Goal: Information Seeking & Learning: Learn about a topic

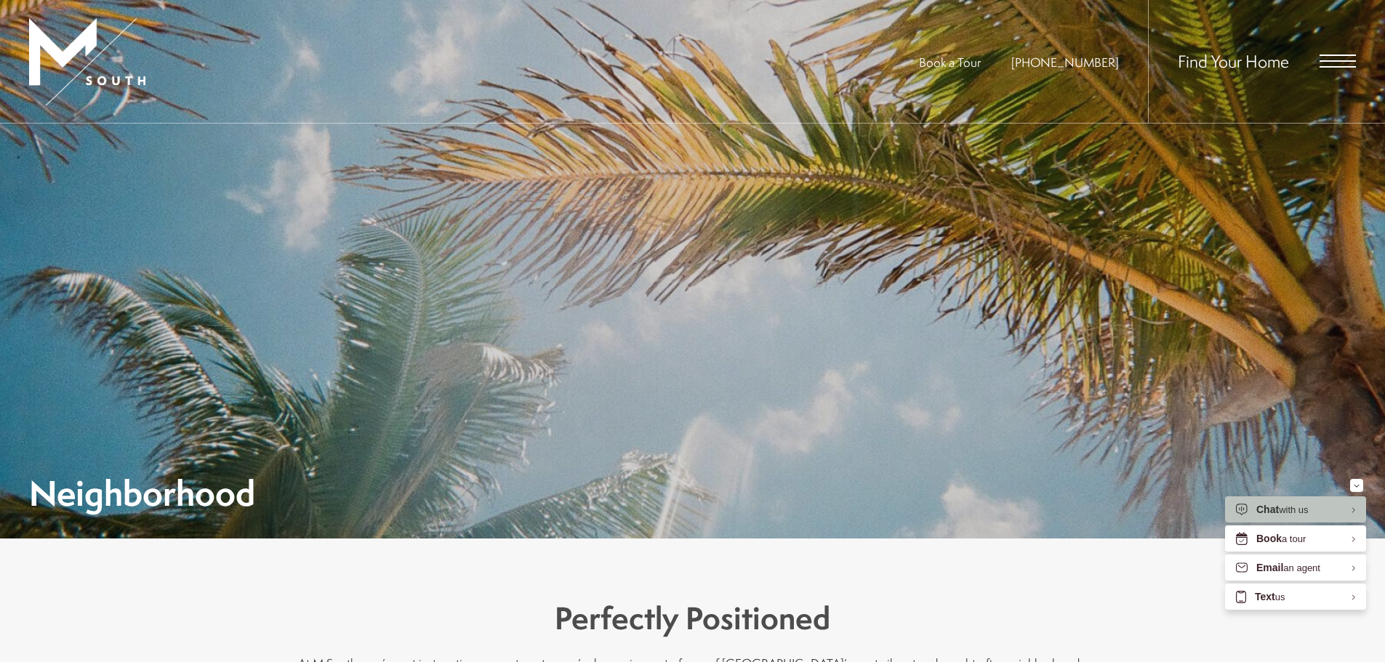
click at [1308, 63] on div "Find Your Home" at bounding box center [1252, 61] width 208 height 123
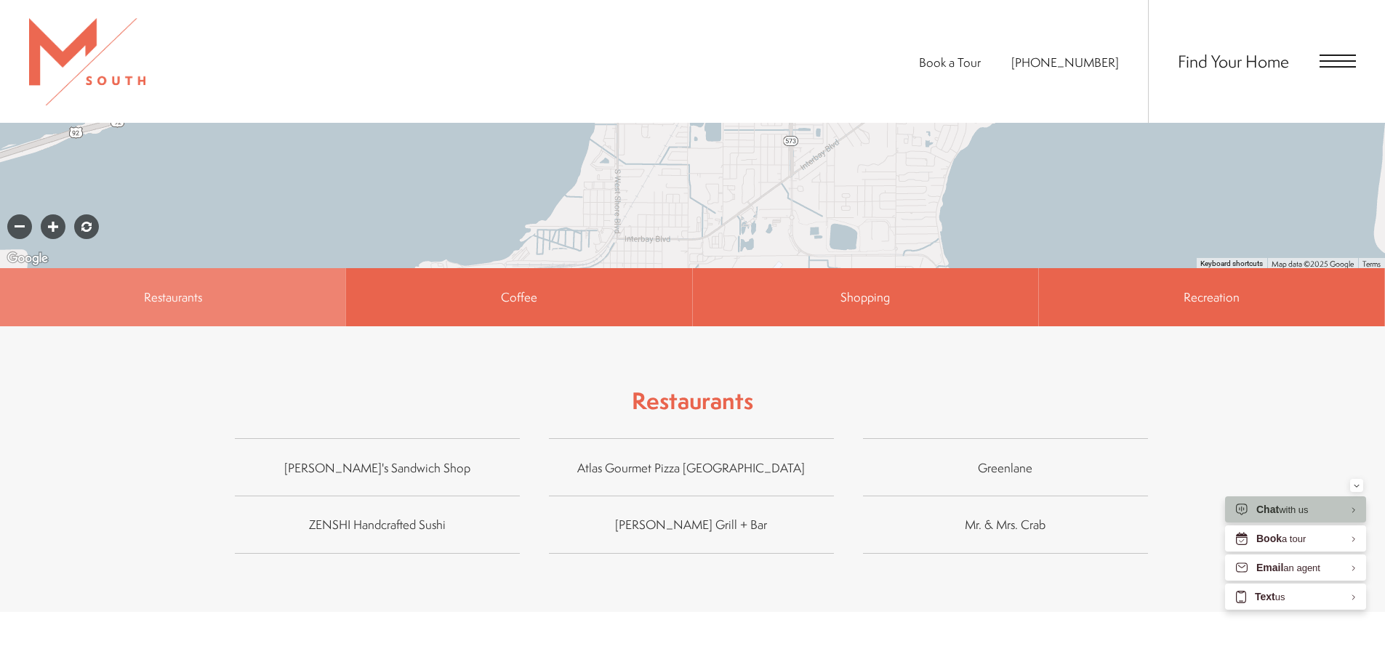
scroll to position [1163, 0]
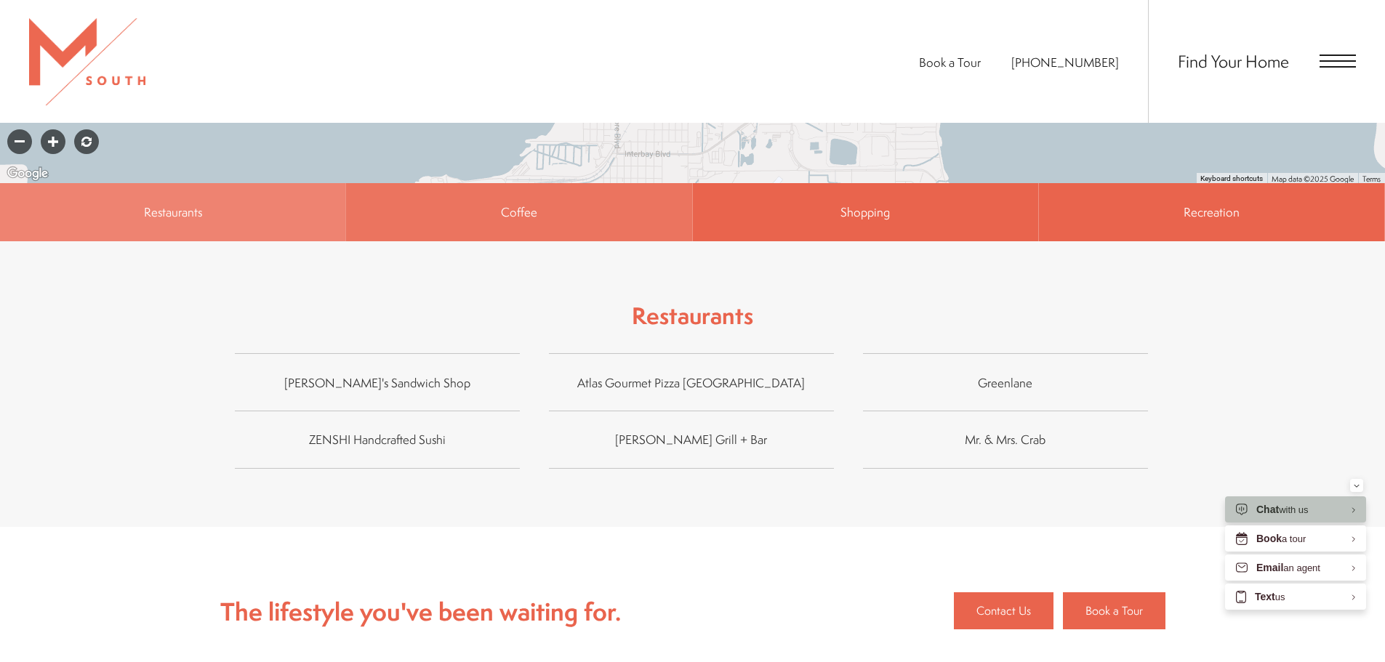
click at [561, 183] on span "Coffee" at bounding box center [518, 212] width 345 height 58
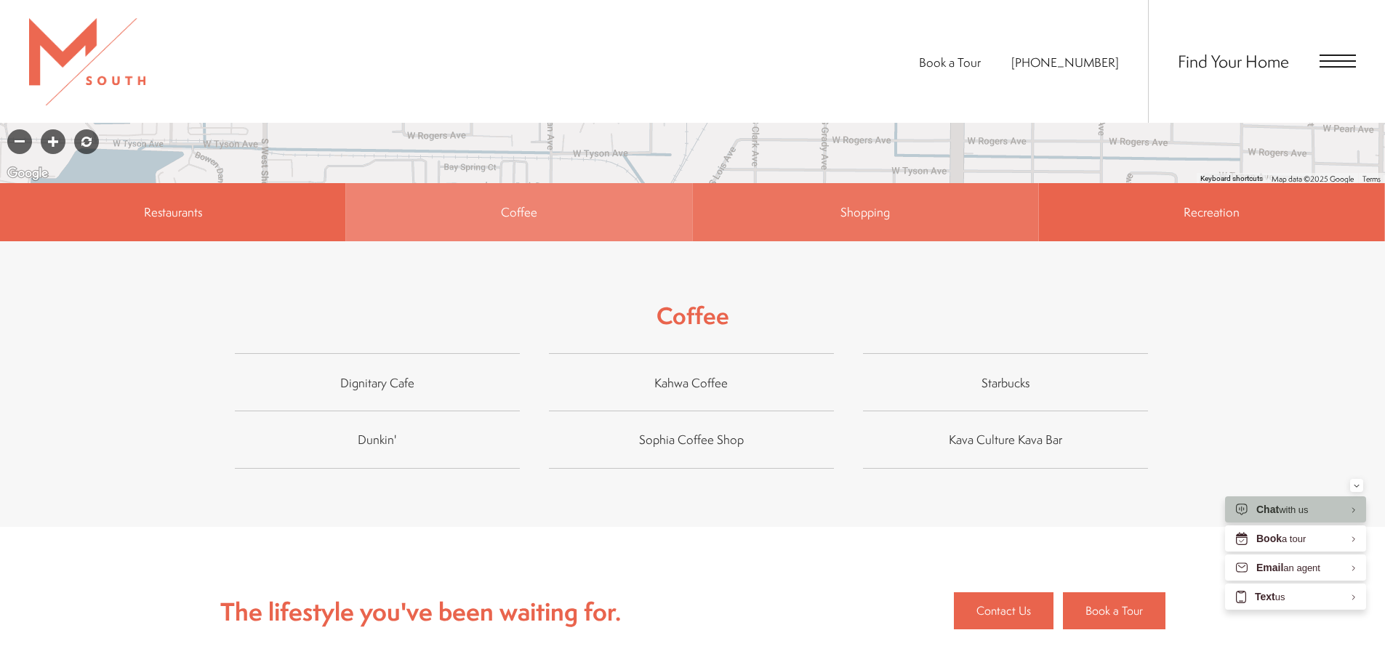
click at [810, 183] on span "Shopping" at bounding box center [865, 212] width 345 height 58
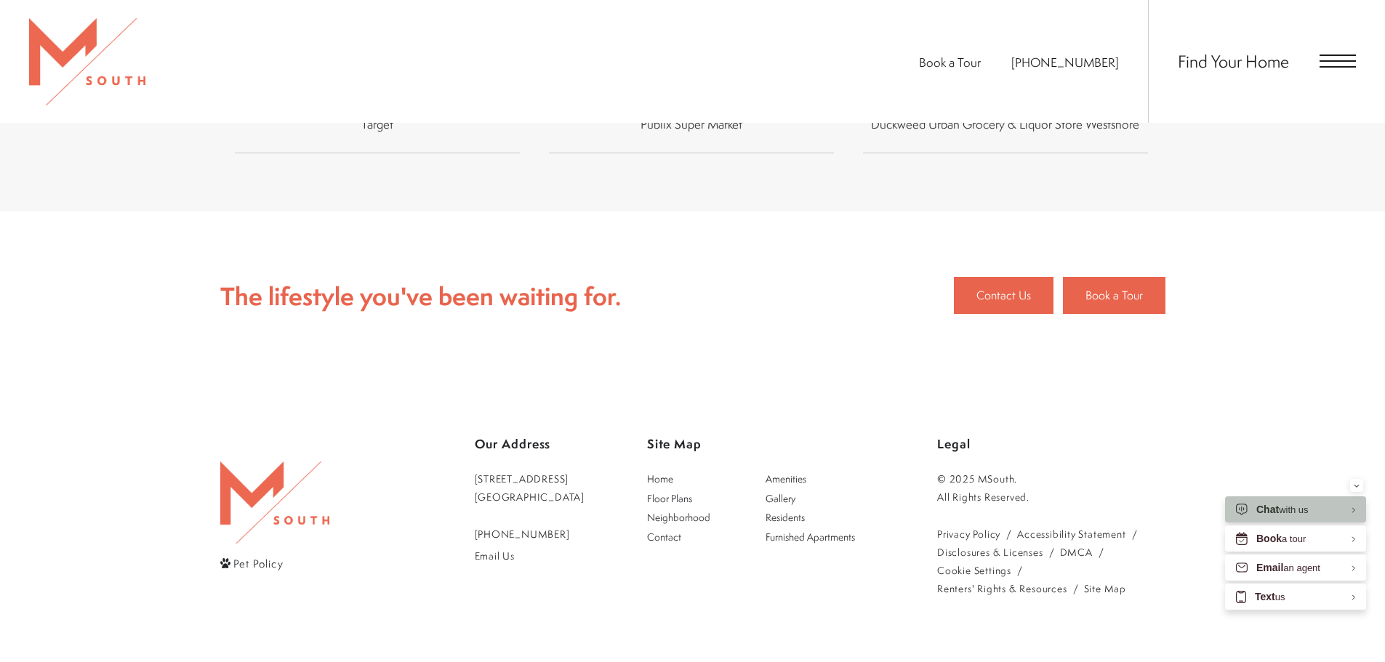
scroll to position [1462, 0]
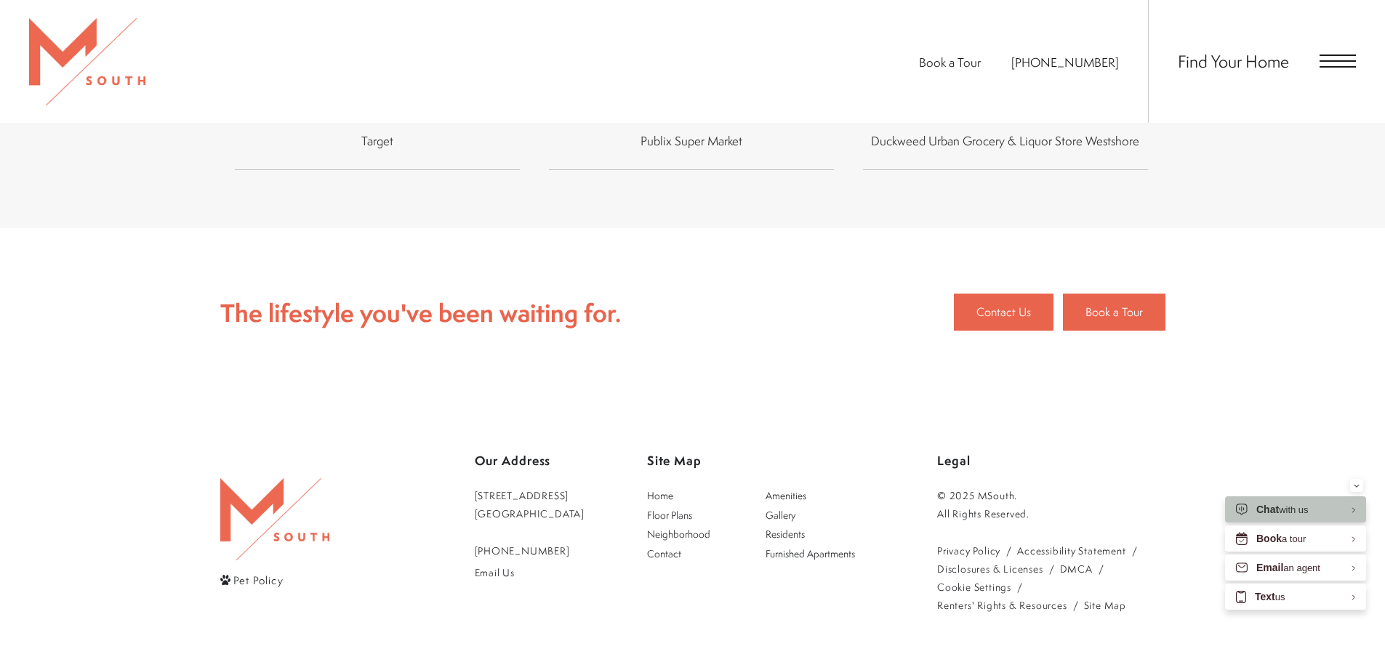
click at [1342, 61] on span "Open Menu" at bounding box center [1337, 60] width 36 height 1
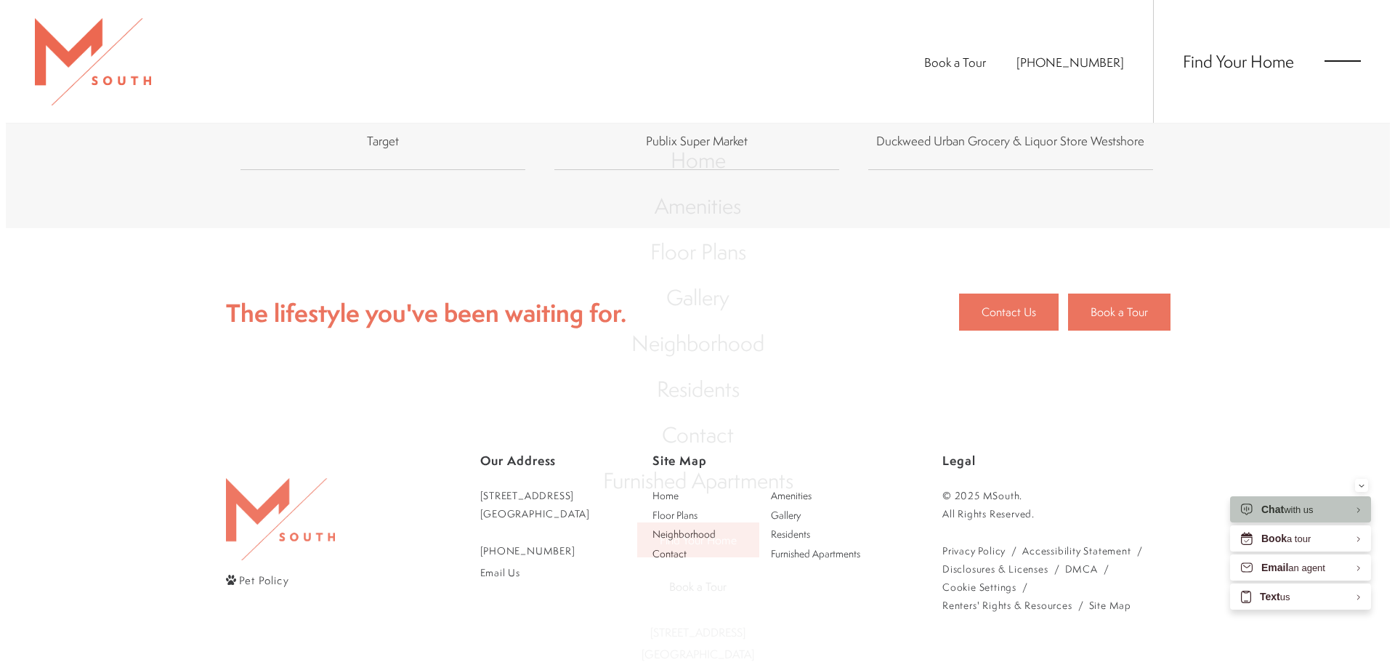
scroll to position [0, 0]
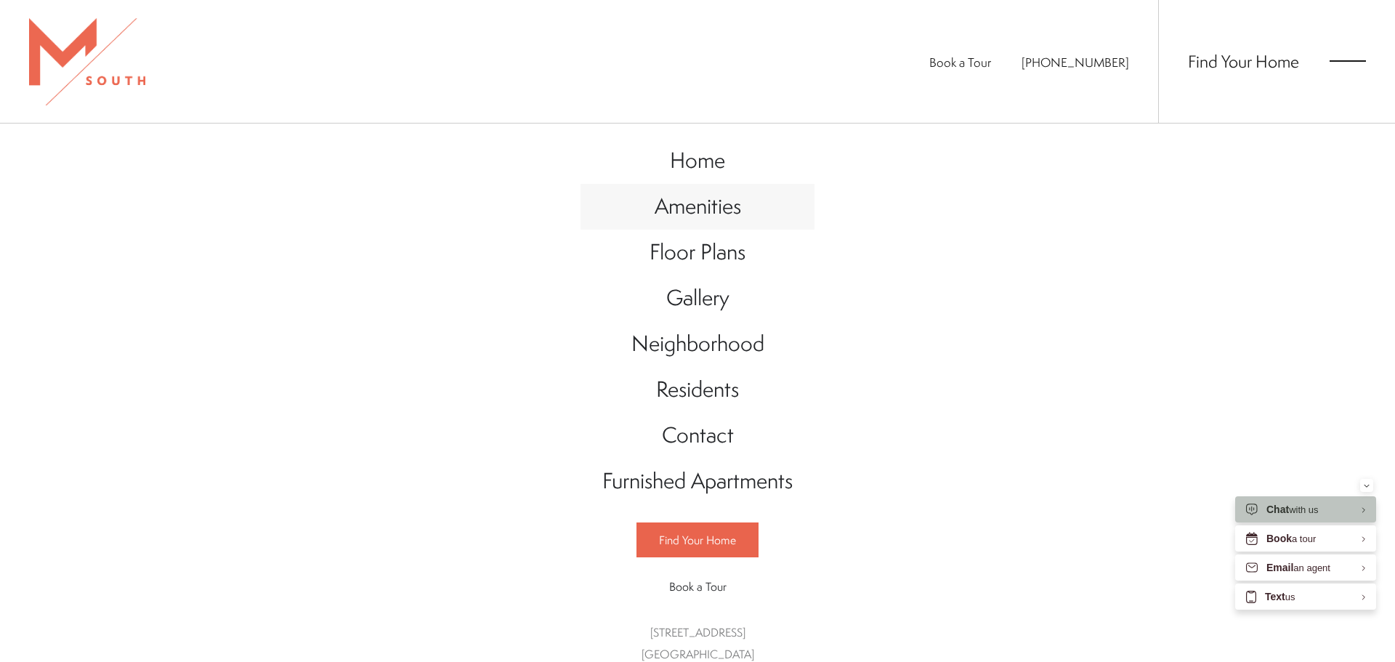
click at [718, 221] on span "Amenities" at bounding box center [698, 206] width 86 height 30
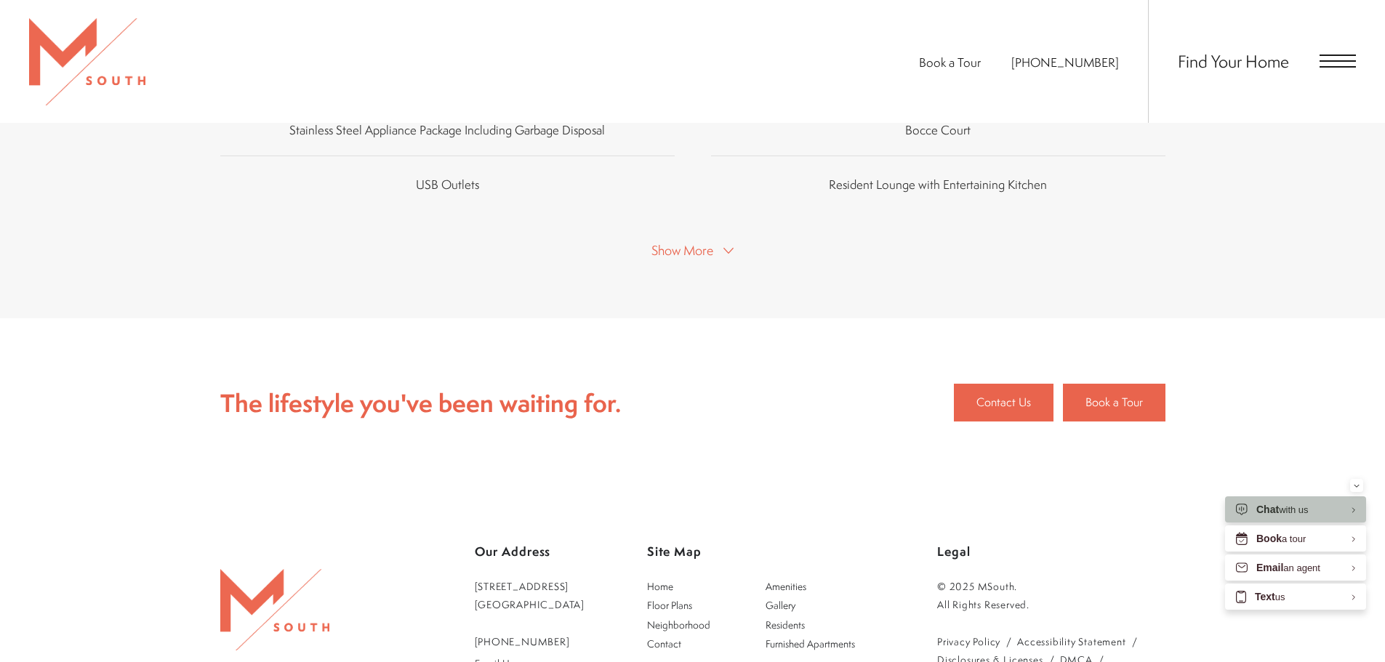
scroll to position [1018, 0]
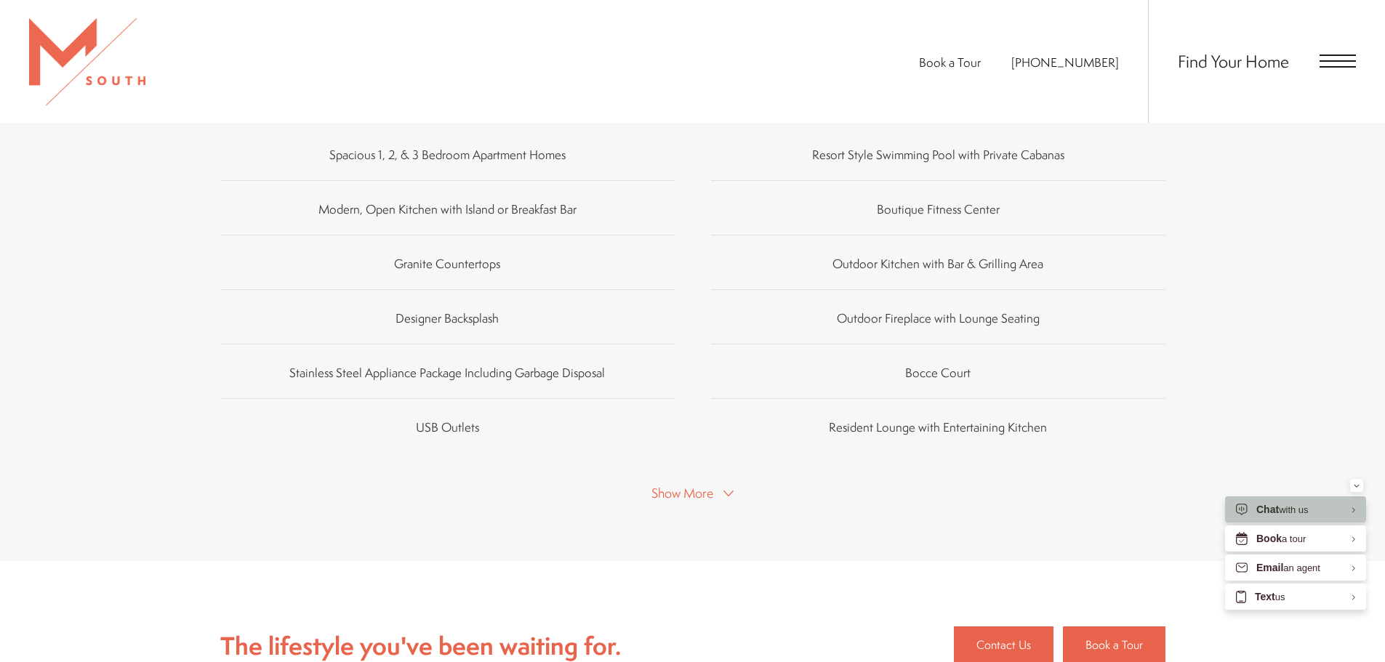
click at [704, 423] on div "Enhance Your Lifestyle At M South, we offer a range of exceptional amenities de…" at bounding box center [692, 41] width 945 height 1040
click at [699, 484] on span "Show More" at bounding box center [682, 493] width 62 height 18
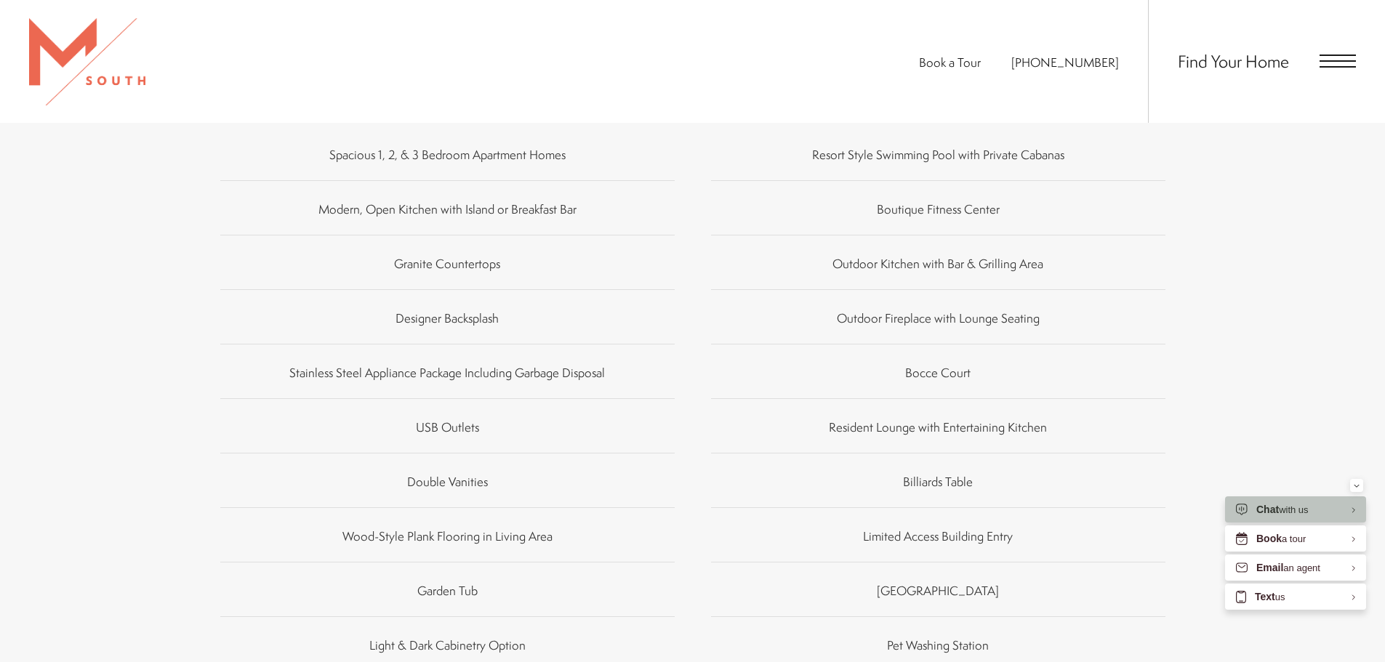
scroll to position [1381, 0]
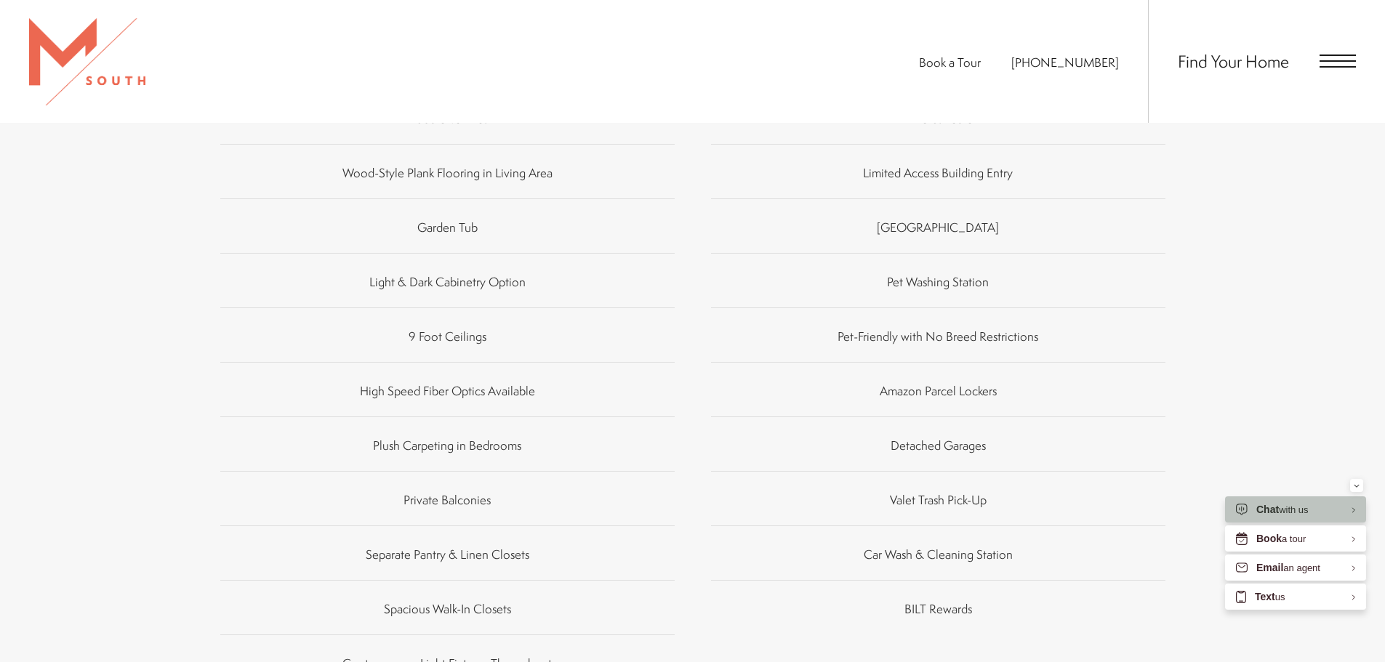
click at [1345, 66] on span "Open Menu" at bounding box center [1337, 66] width 36 height 1
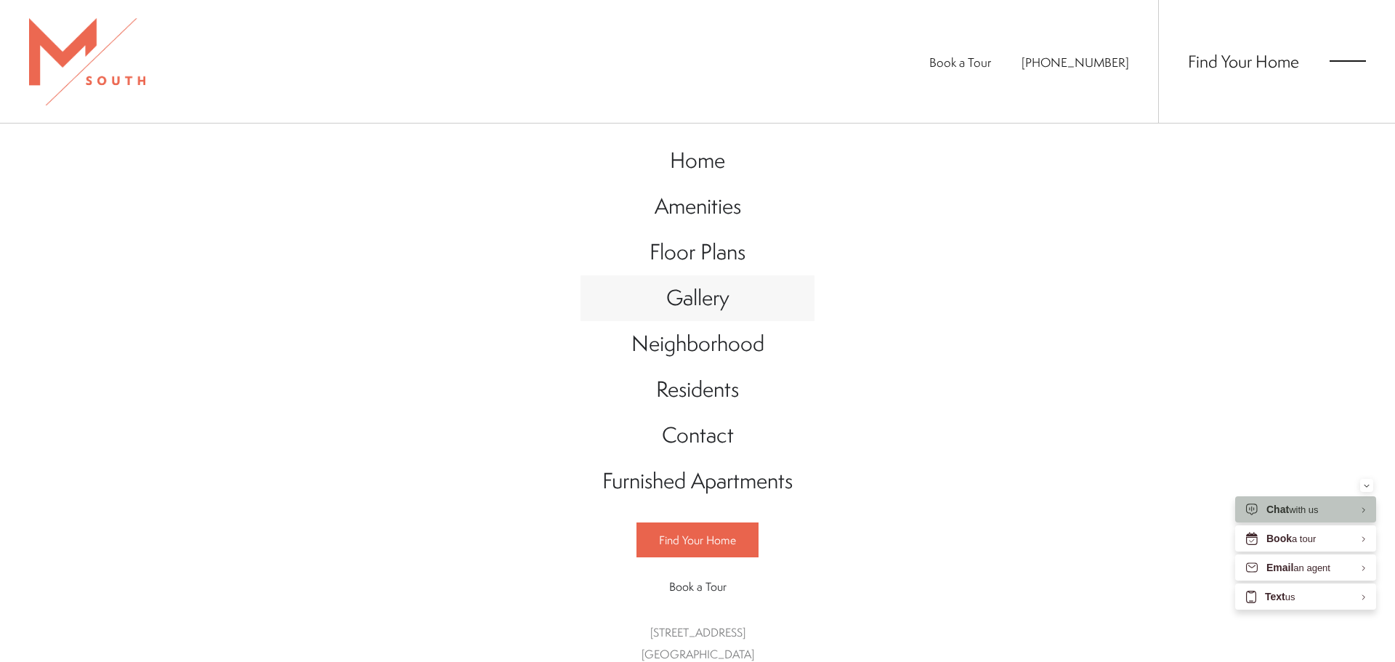
click at [690, 310] on span "Gallery" at bounding box center [697, 298] width 63 height 30
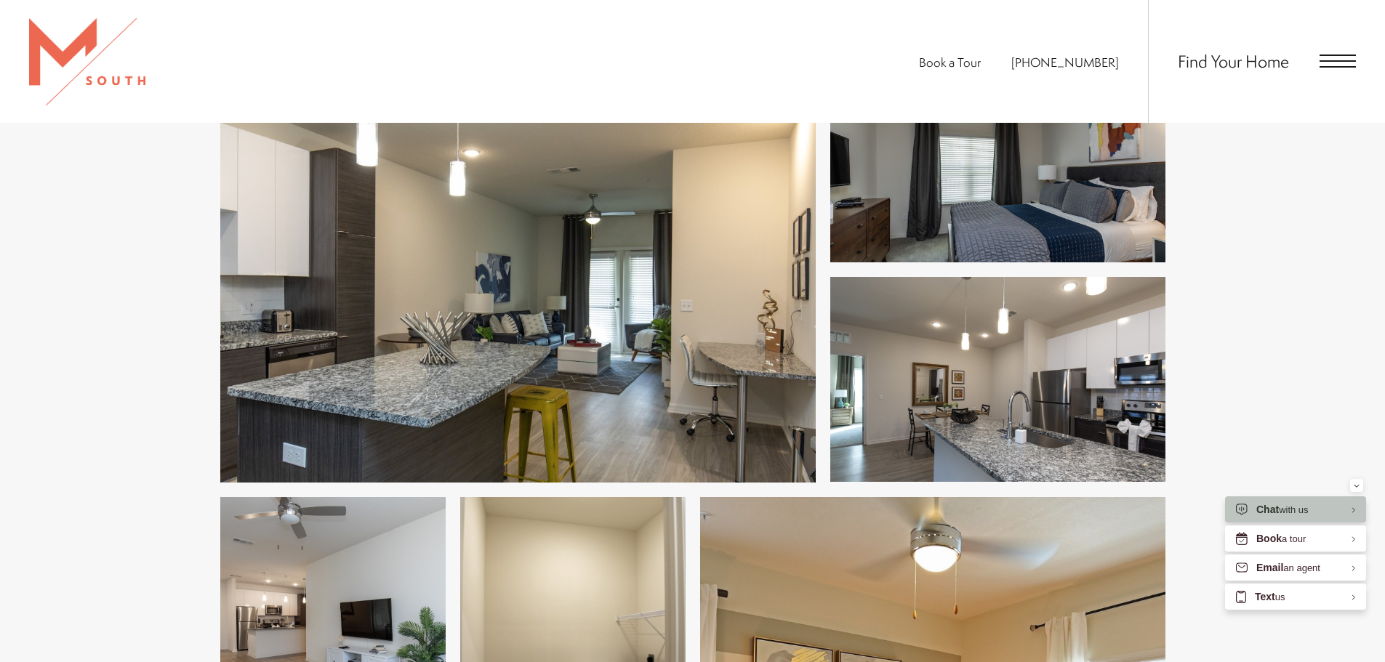
scroll to position [436, 0]
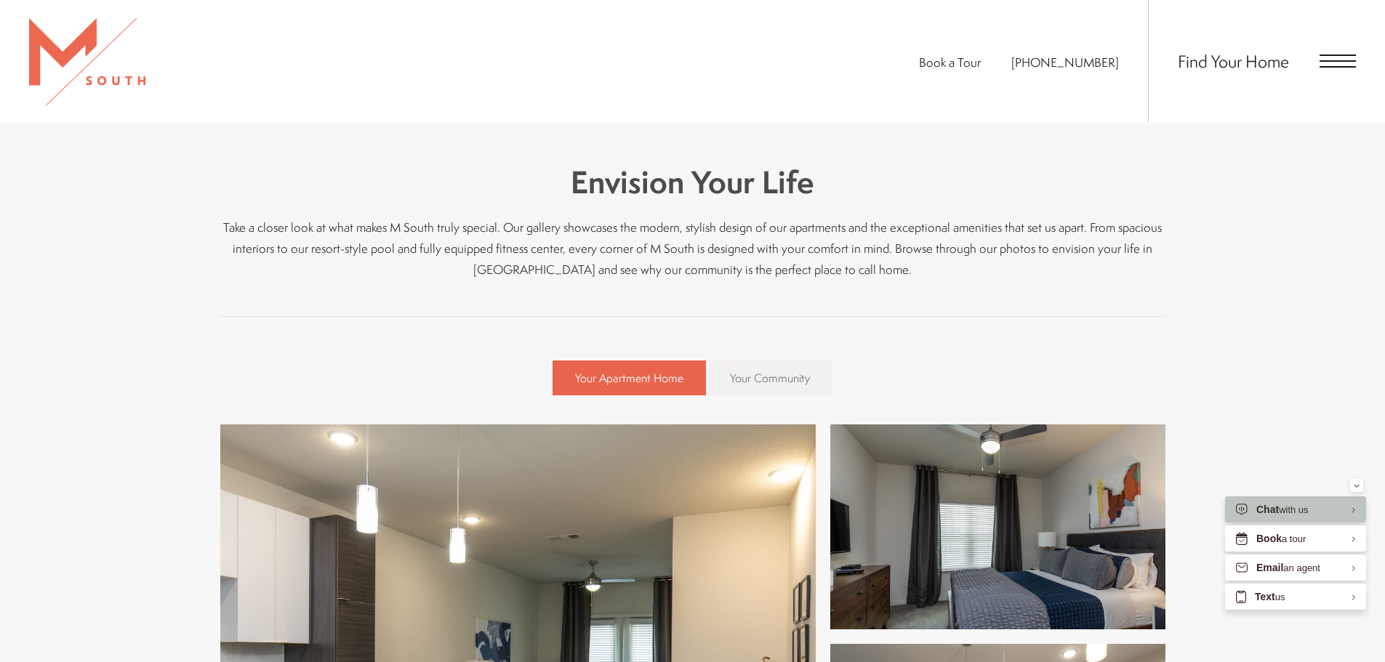
click at [741, 370] on span "Your Community" at bounding box center [770, 378] width 80 height 16
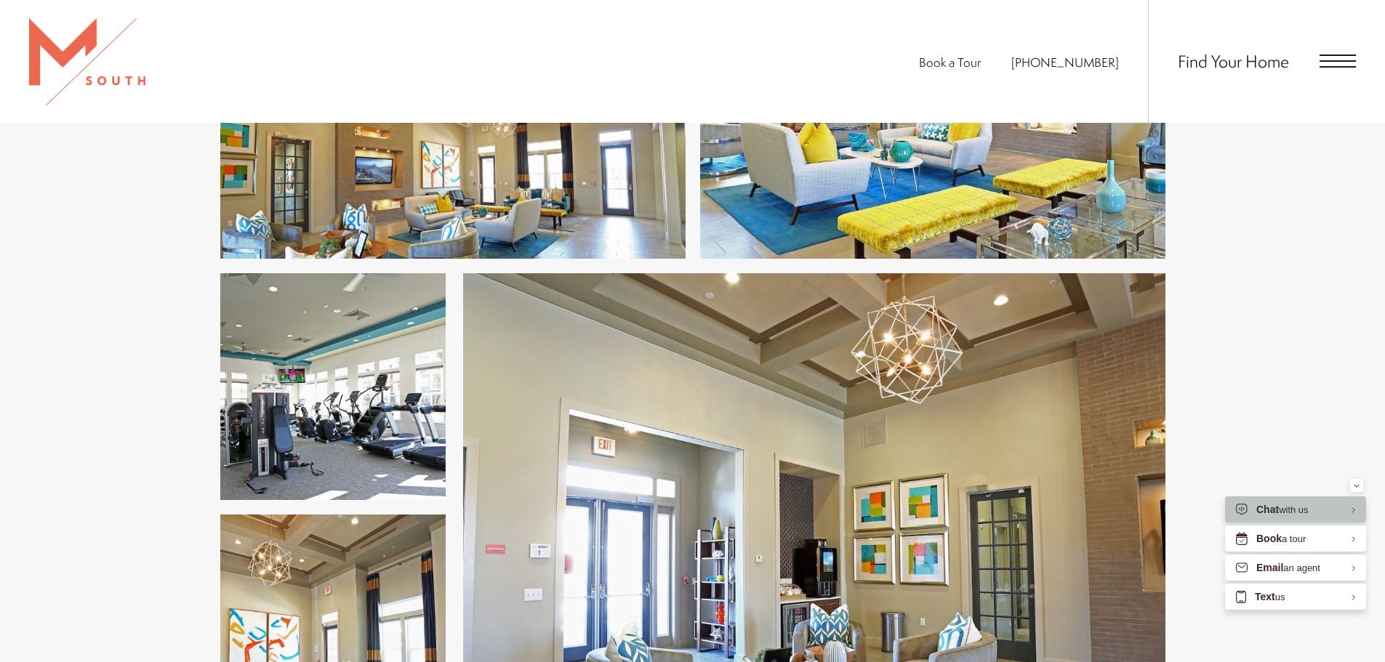
scroll to position [4070, 0]
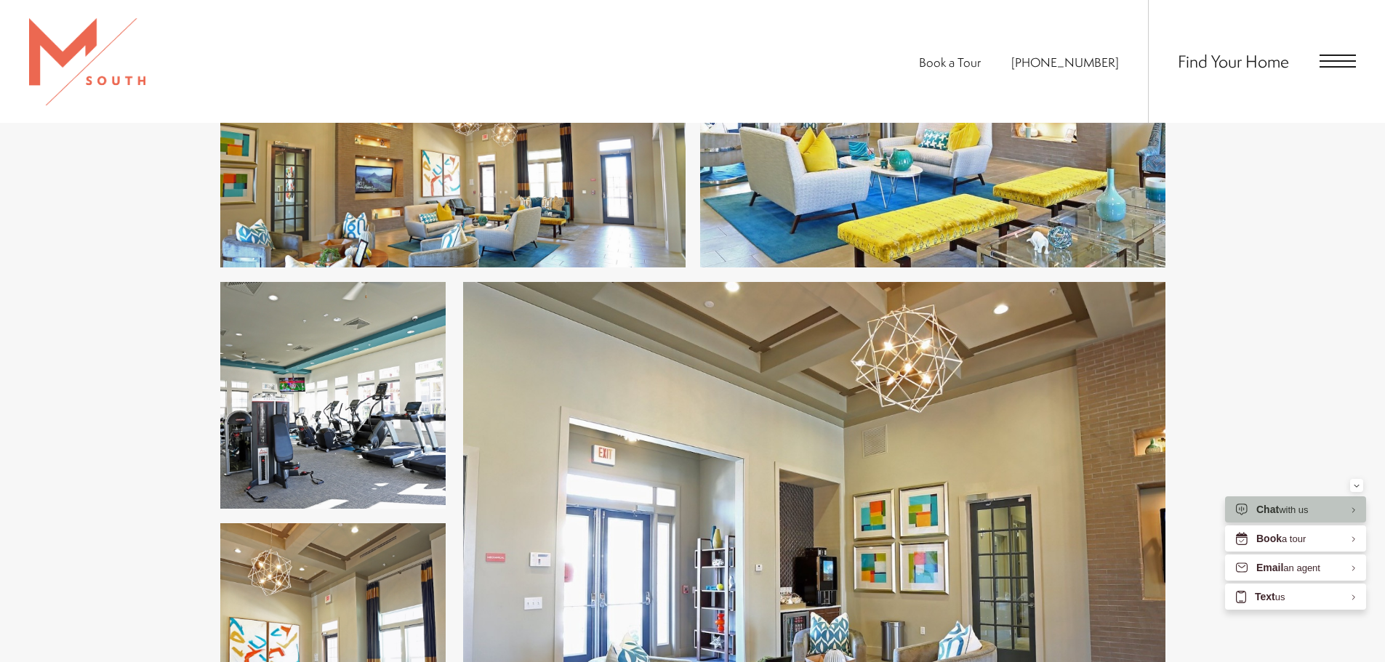
click at [349, 350] on img at bounding box center [332, 395] width 225 height 227
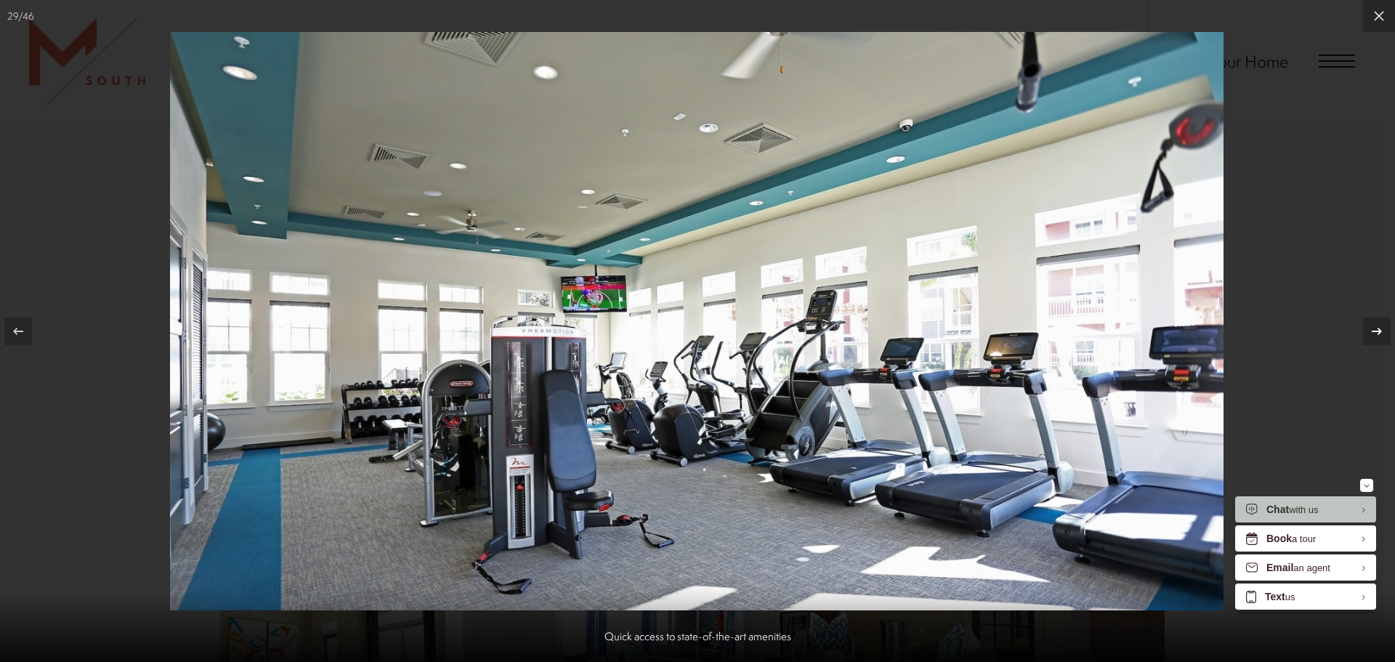
click at [1372, 332] on icon at bounding box center [1377, 331] width 17 height 17
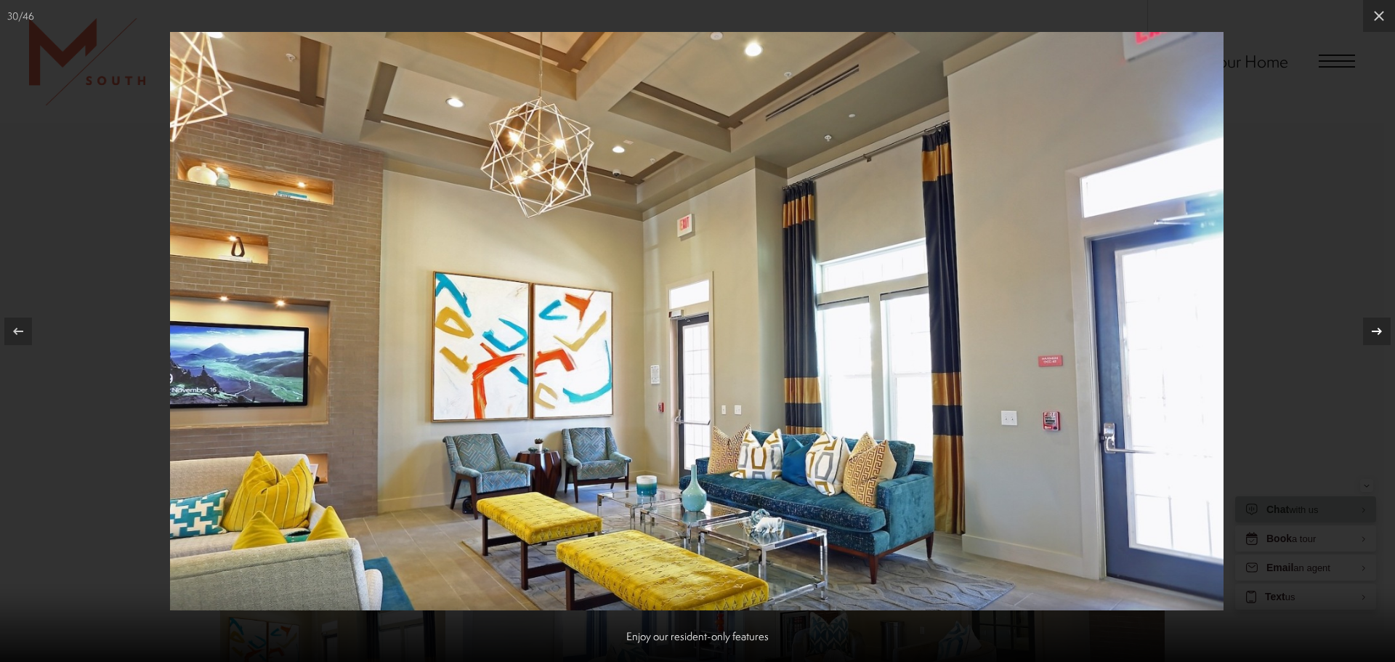
click at [1372, 332] on icon at bounding box center [1377, 331] width 17 height 17
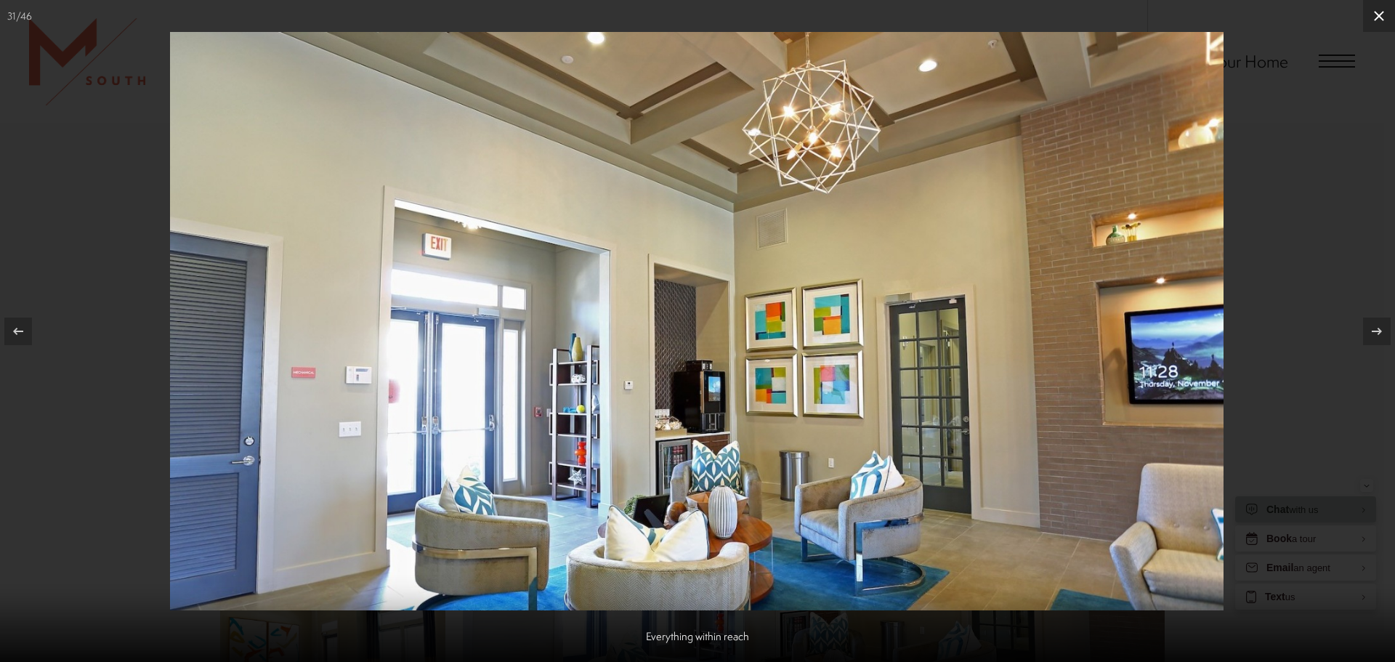
click at [1384, 15] on icon at bounding box center [1379, 15] width 17 height 17
